Goal: Check status: Check status

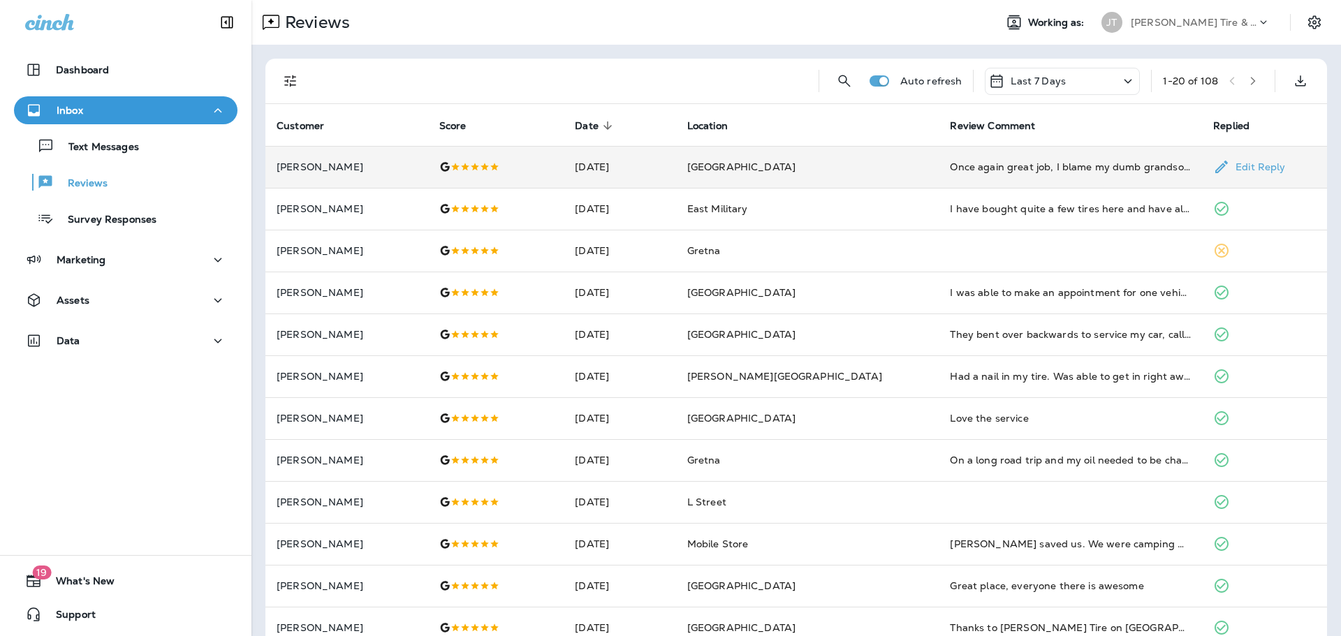
click at [909, 179] on td "[GEOGRAPHIC_DATA]" at bounding box center [807, 167] width 263 height 42
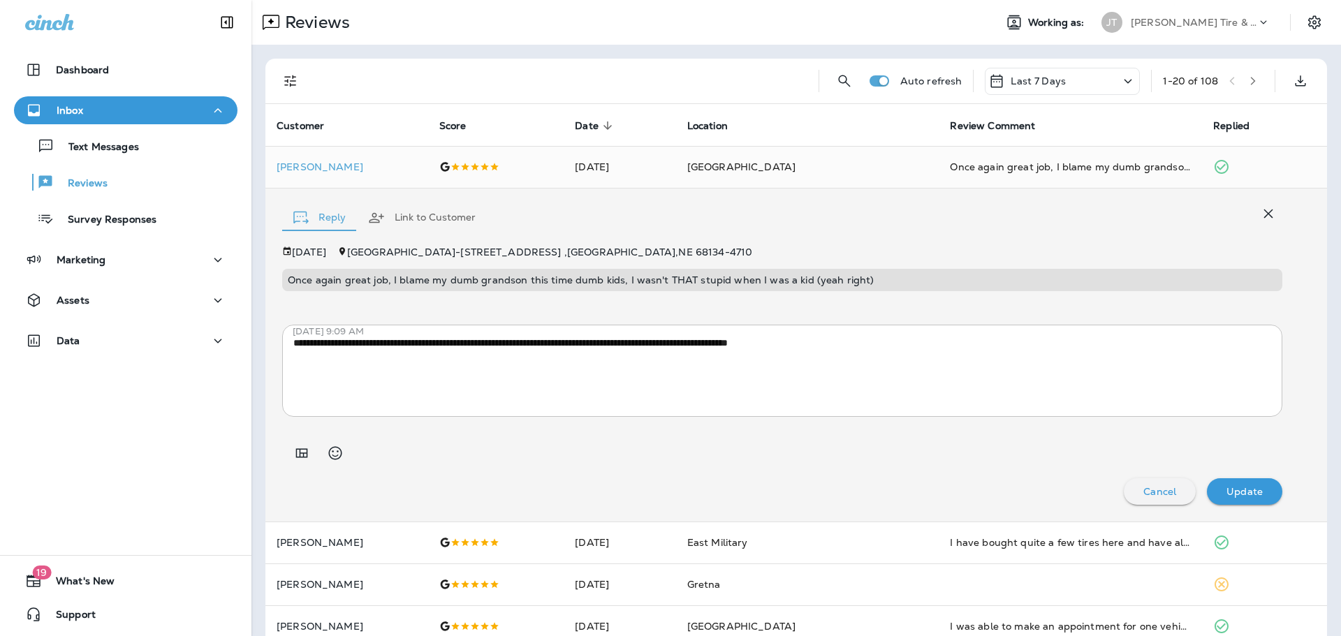
click at [1260, 210] on icon "button" at bounding box center [1268, 213] width 17 height 17
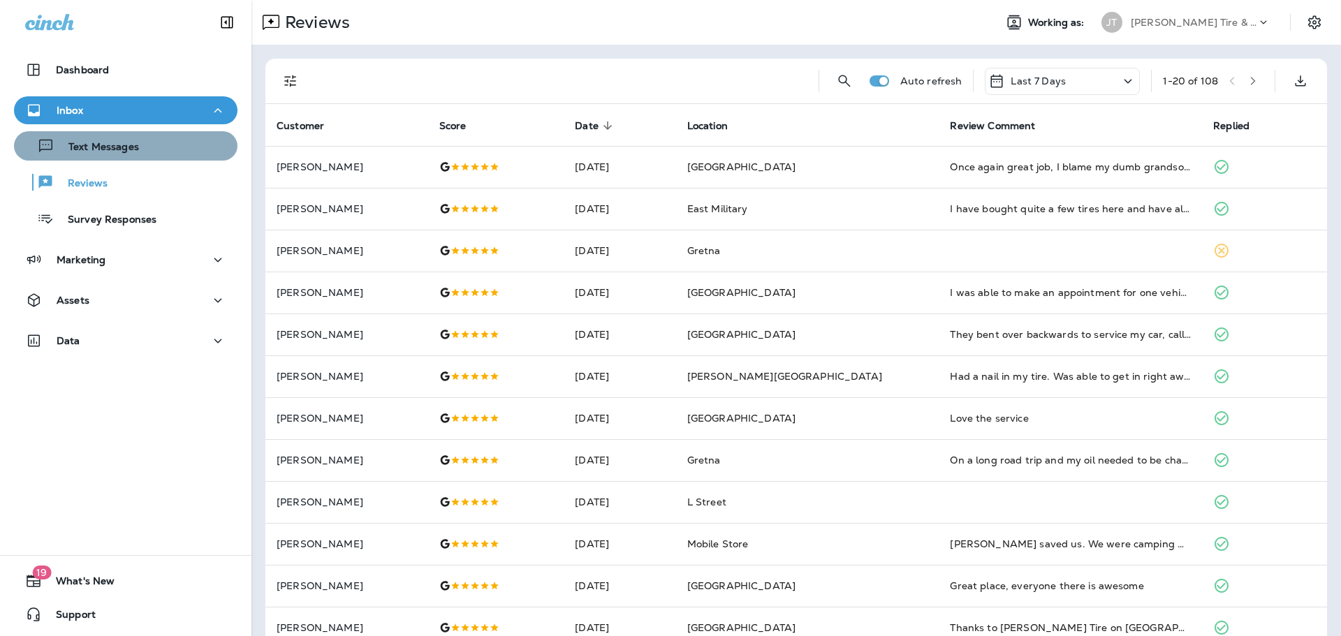
click at [140, 148] on div "Text Messages" at bounding box center [126, 146] width 212 height 21
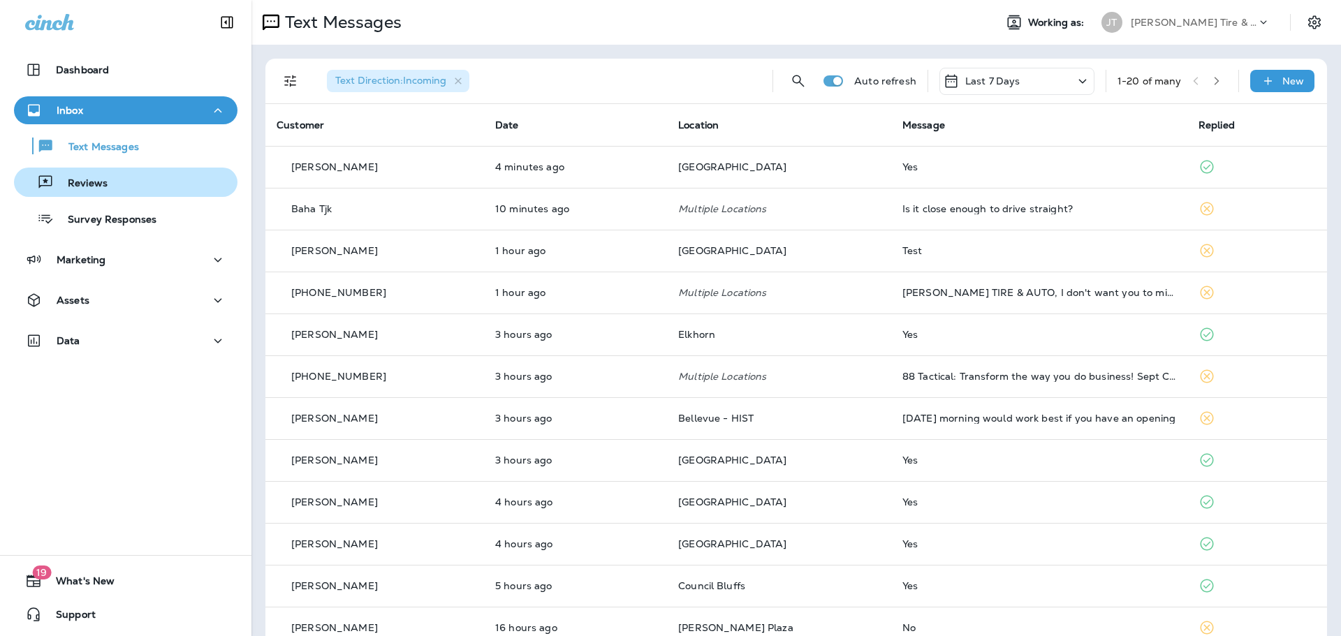
click at [122, 179] on div "Reviews" at bounding box center [126, 182] width 212 height 21
